Goal: Information Seeking & Learning: Learn about a topic

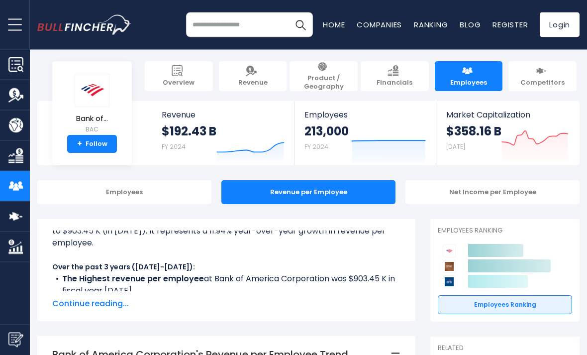
scroll to position [5, 0]
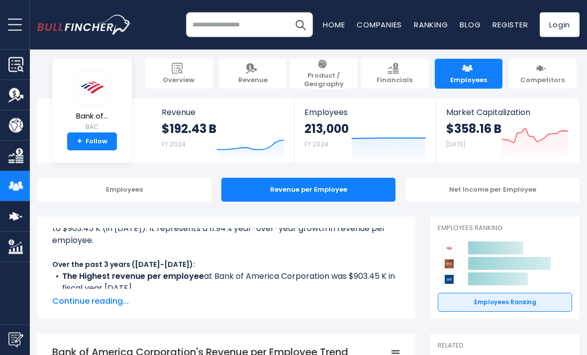
click at [79, 299] on span "Continue reading..." at bounding box center [226, 301] width 348 height 12
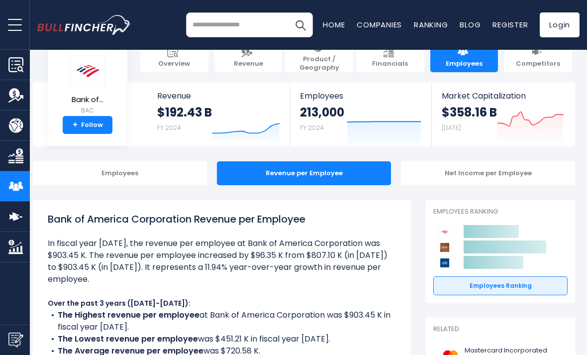
scroll to position [0, 4]
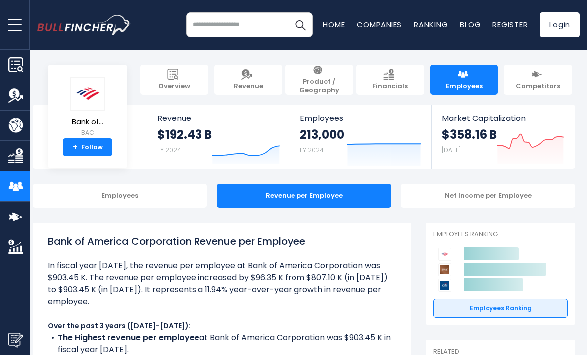
click at [326, 30] on link "Home" at bounding box center [334, 24] width 22 height 10
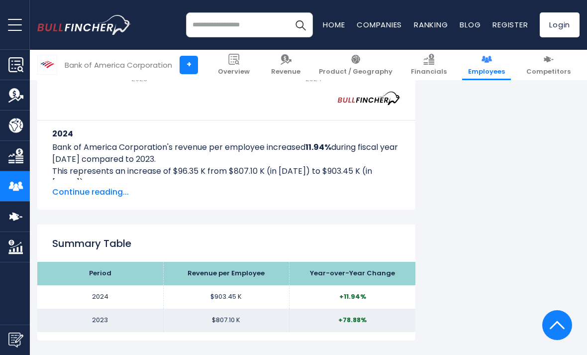
scroll to position [875, 0]
